Goal: Transaction & Acquisition: Purchase product/service

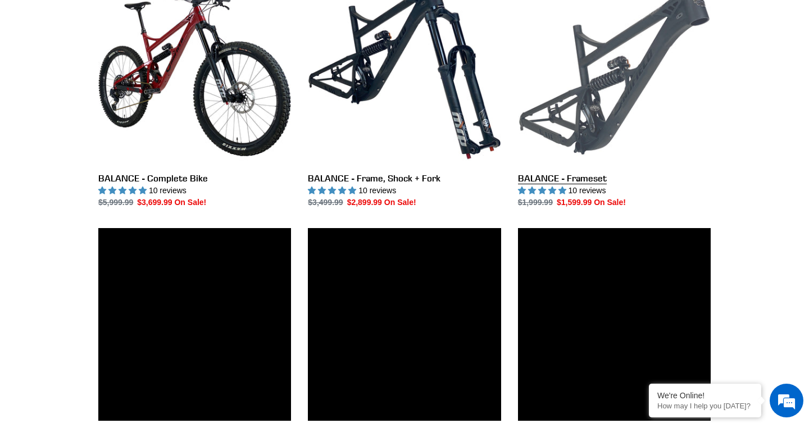
scroll to position [625, 0]
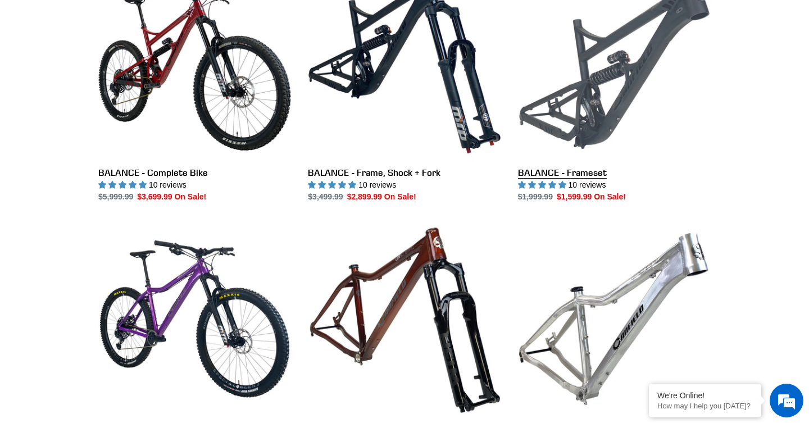
click at [591, 135] on link "BALANCE - Frameset" at bounding box center [614, 84] width 193 height 236
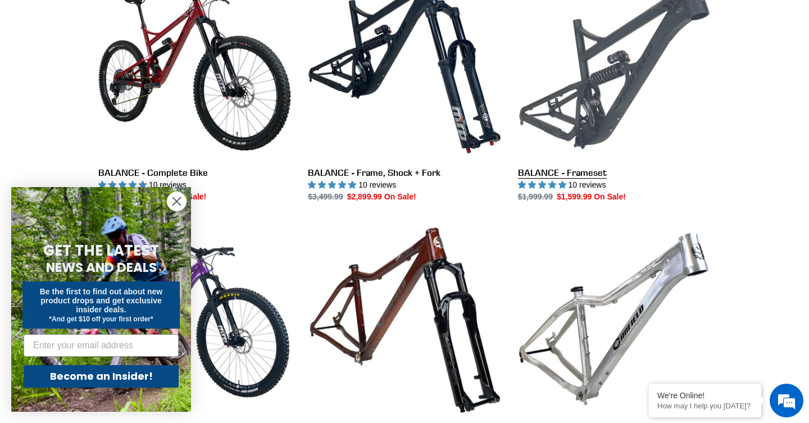
scroll to position [0, 0]
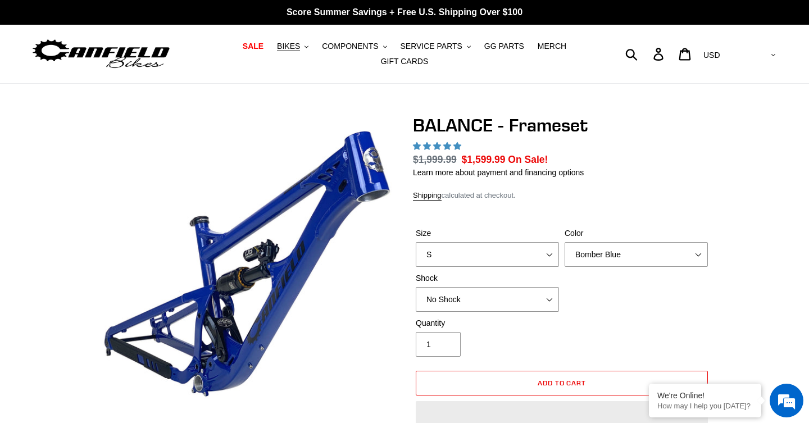
select select "L"
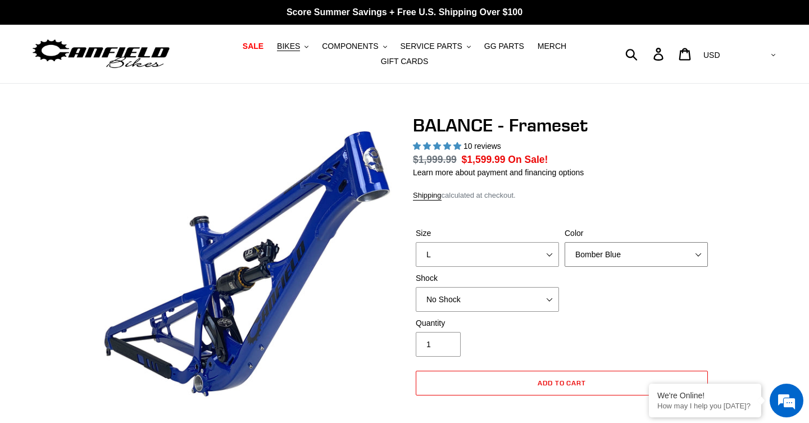
click at [606, 242] on select "Bomber Blue Goat's Blood Stealth Black" at bounding box center [635, 254] width 143 height 25
select select "highest-rating"
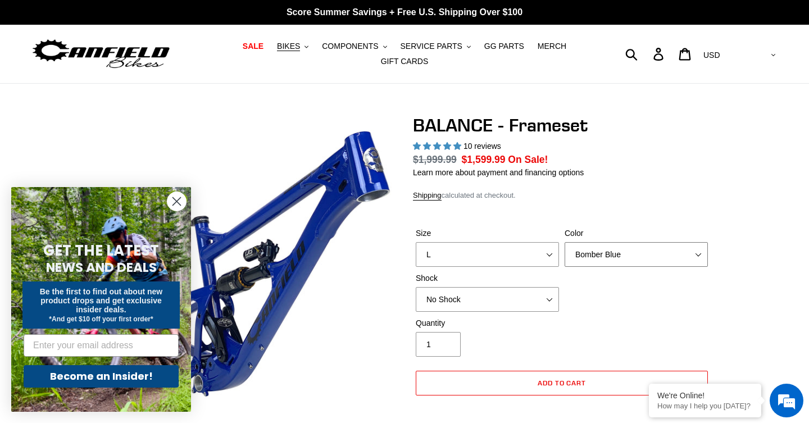
select select "Stealth Black"
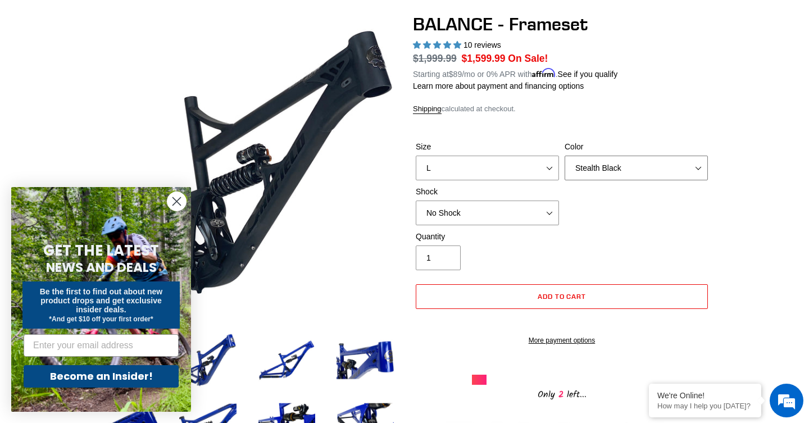
scroll to position [102, 0]
click at [564, 296] on span "Add to cart" at bounding box center [561, 295] width 49 height 8
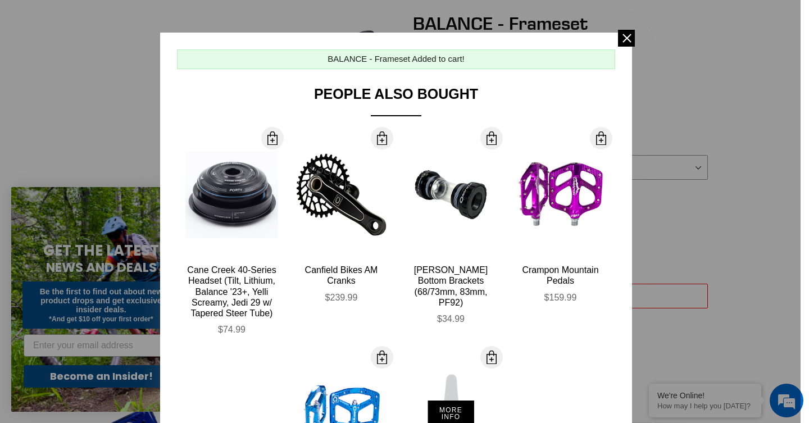
scroll to position [0, 0]
click at [627, 37] on span at bounding box center [626, 38] width 17 height 17
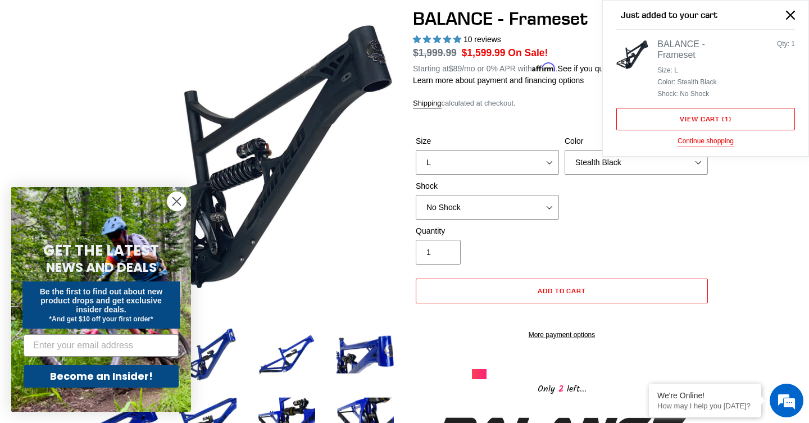
scroll to position [109, 0]
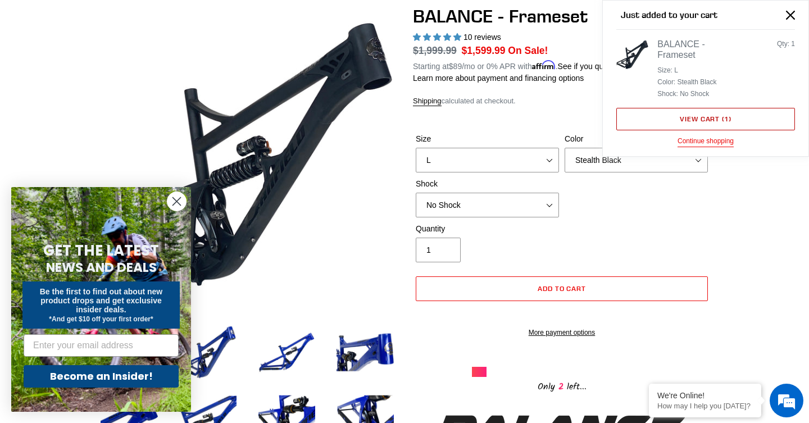
click at [722, 118] on link "View cart ( 1 )" at bounding box center [705, 119] width 179 height 22
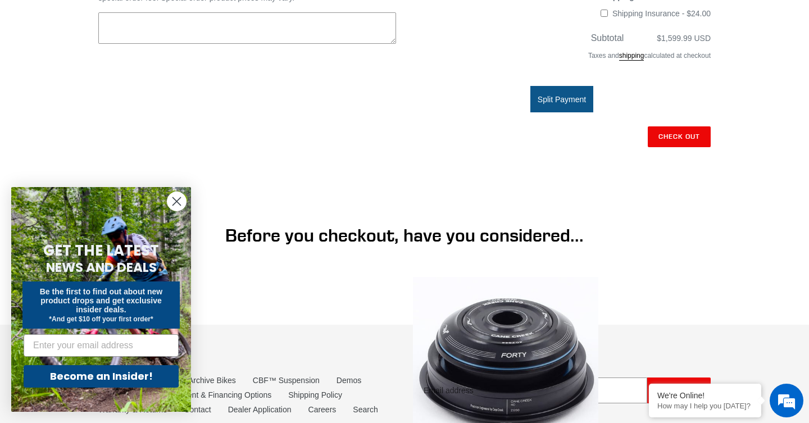
scroll to position [387, 0]
